Goal: Transaction & Acquisition: Purchase product/service

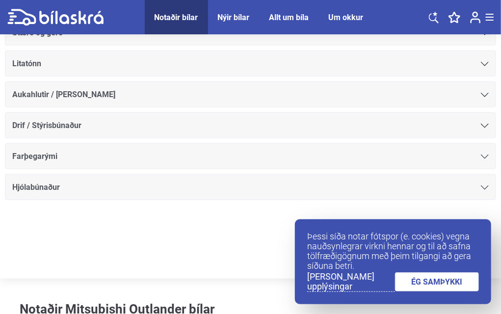
scroll to position [460, 0]
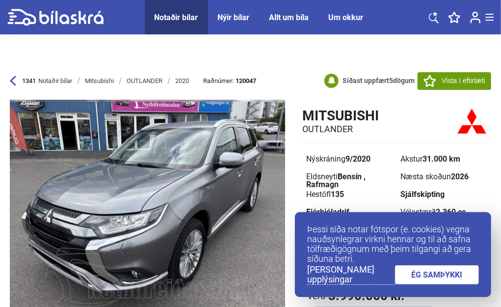
click at [457, 283] on link "ÉG SAMÞYKKI" at bounding box center [437, 274] width 84 height 19
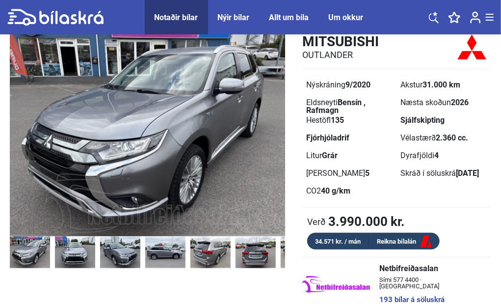
scroll to position [75, 0]
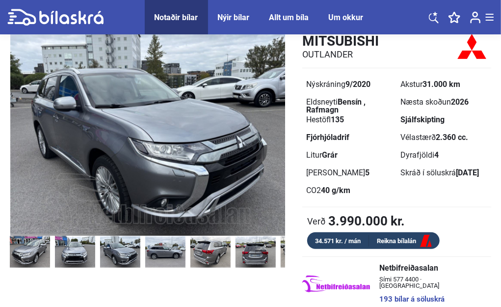
click at [125, 236] on img at bounding box center [120, 252] width 40 height 32
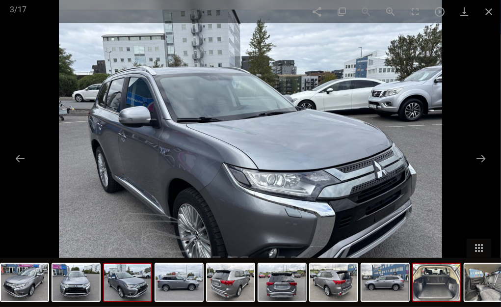
click at [447, 284] on img at bounding box center [436, 282] width 47 height 37
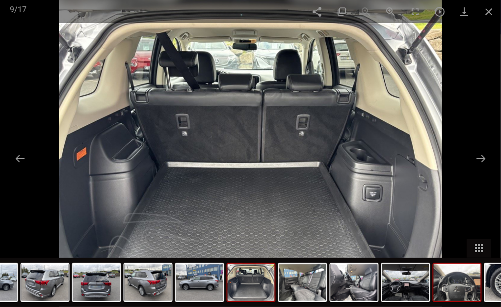
click at [469, 279] on img at bounding box center [457, 282] width 47 height 37
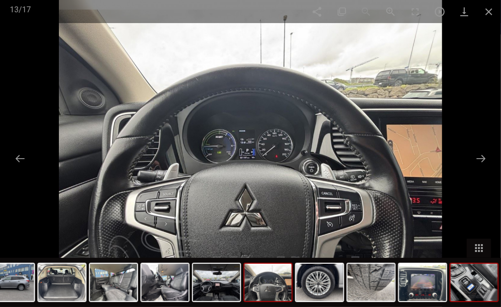
click at [456, 285] on img at bounding box center [474, 282] width 47 height 37
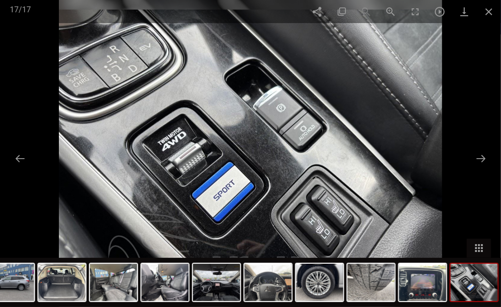
click at [478, 293] on img at bounding box center [474, 282] width 47 height 37
click at [491, 7] on span at bounding box center [489, 11] width 25 height 23
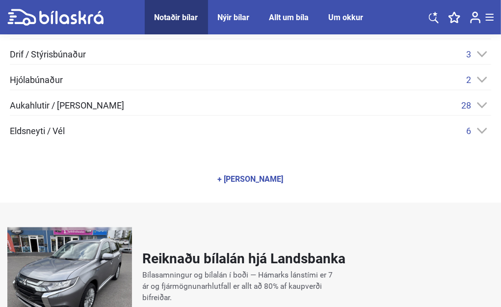
scroll to position [487, 0]
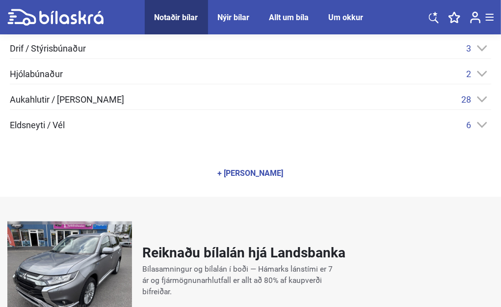
click at [284, 169] on div "+ [PERSON_NAME]" at bounding box center [251, 173] width 66 height 8
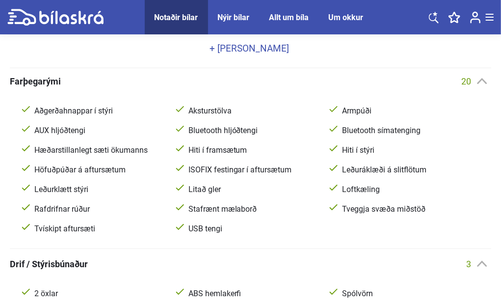
scroll to position [428, 0]
